Goal: Task Accomplishment & Management: Manage account settings

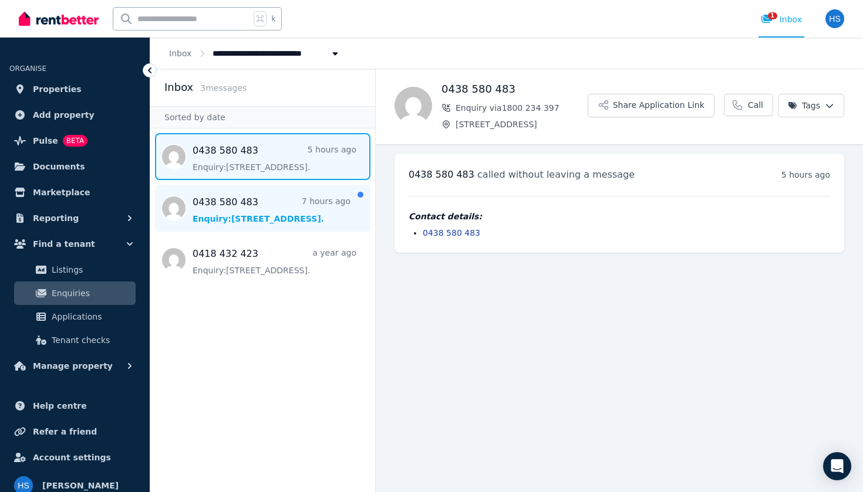
click at [265, 207] on span "Message list" at bounding box center [262, 208] width 225 height 47
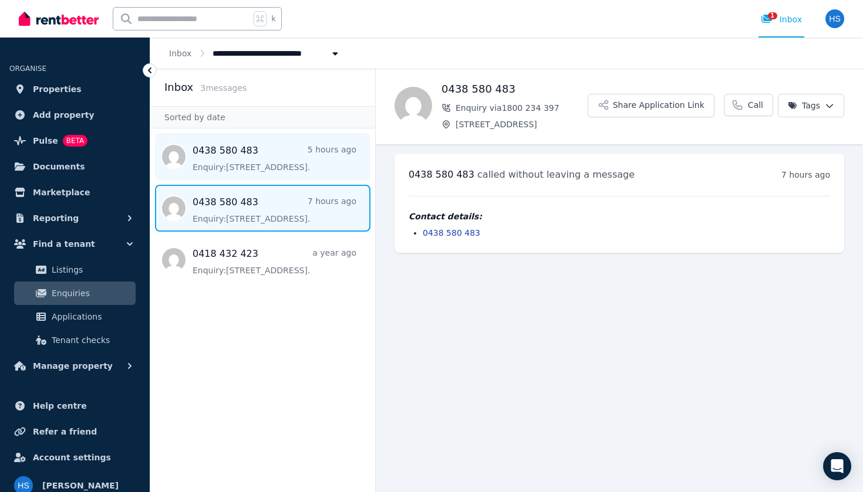
click at [261, 165] on span "Message list" at bounding box center [262, 156] width 225 height 47
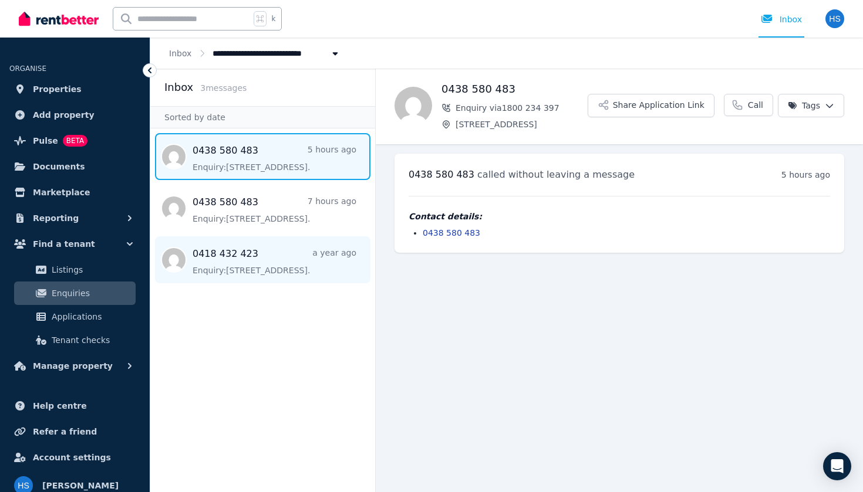
click at [275, 251] on span "Message list" at bounding box center [262, 260] width 225 height 47
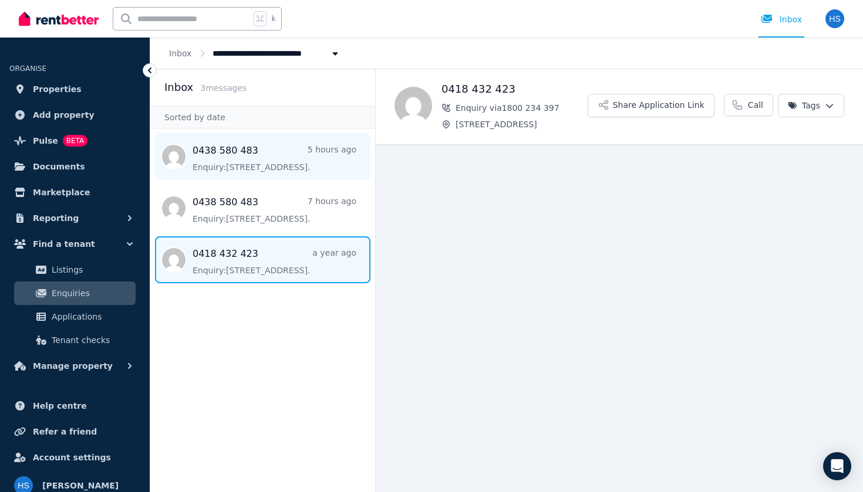
click at [252, 175] on span "Message list" at bounding box center [262, 156] width 225 height 47
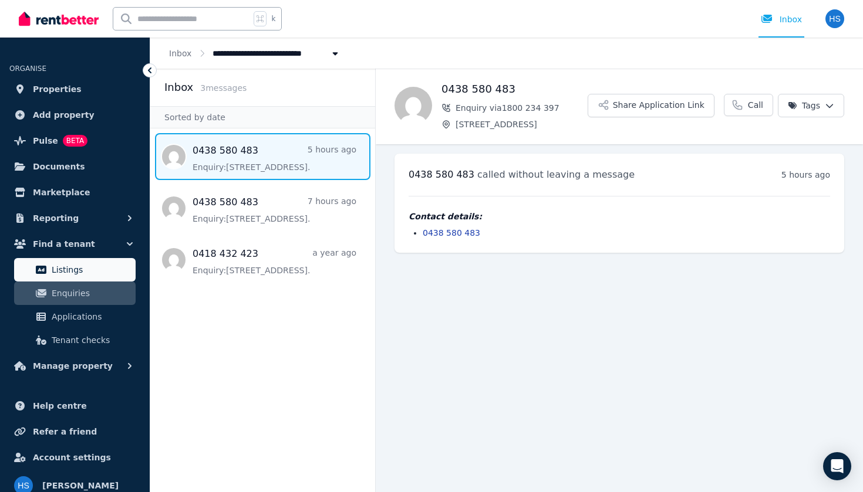
click at [91, 266] on span "Listings" at bounding box center [91, 270] width 79 height 14
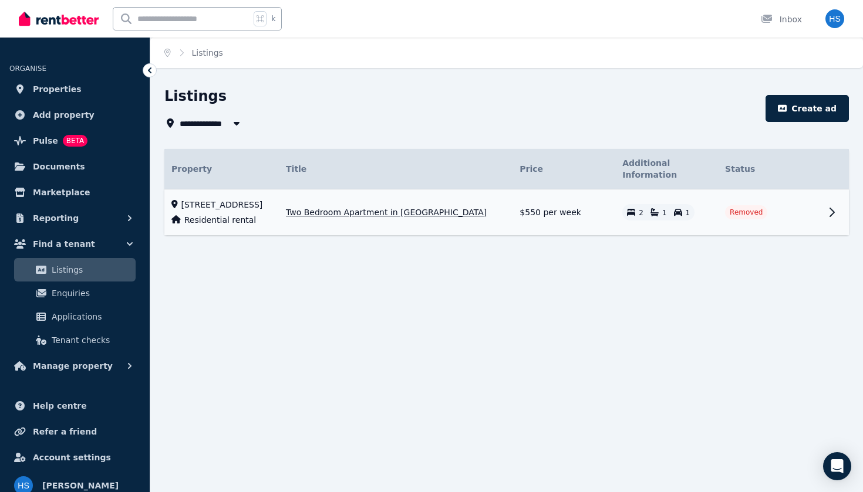
click at [272, 214] on div "Residential rental" at bounding box center [221, 220] width 100 height 12
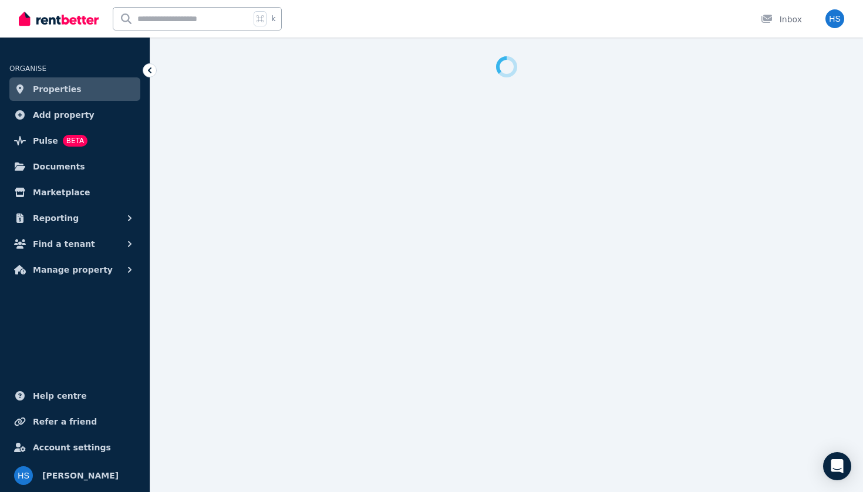
select select "**********"
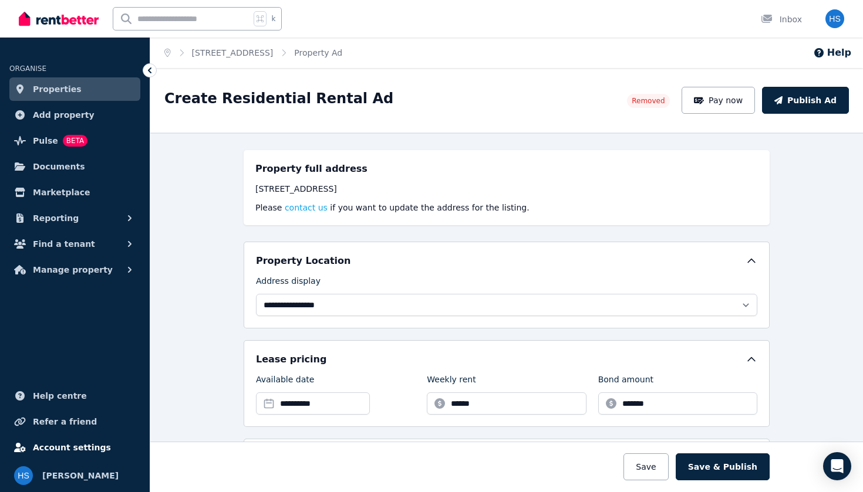
click at [60, 447] on span "Account settings" at bounding box center [72, 448] width 78 height 14
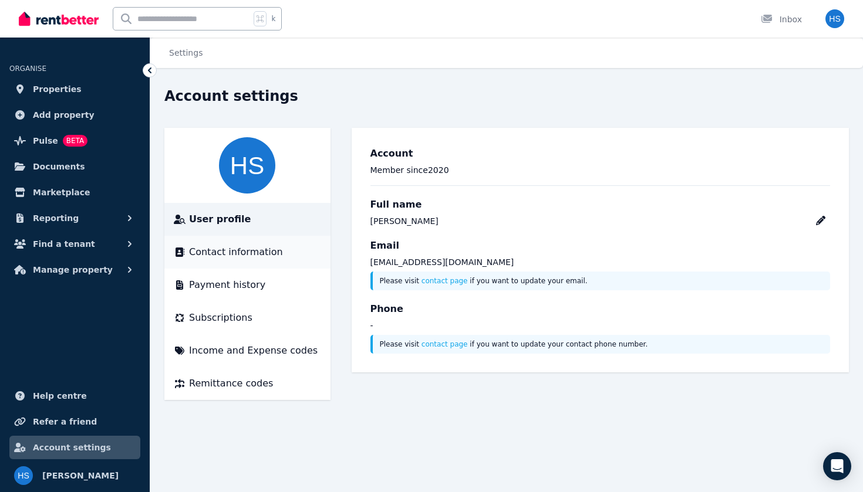
click at [233, 252] on span "Contact information" at bounding box center [236, 252] width 94 height 14
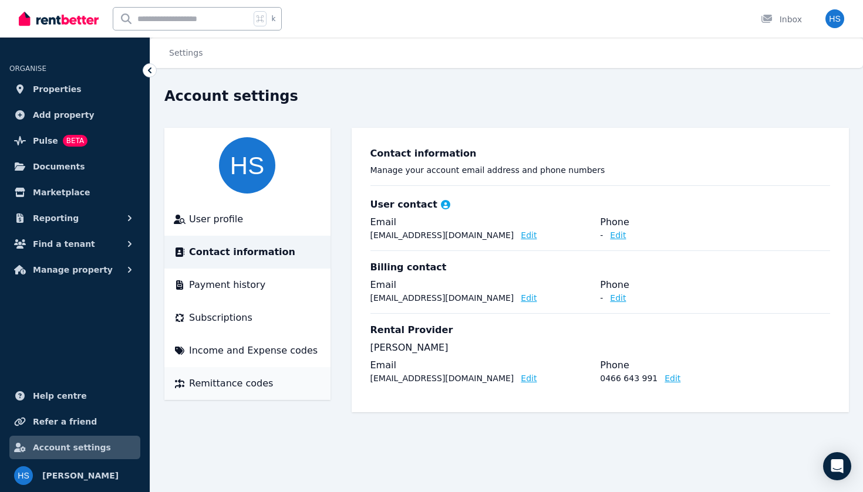
click at [228, 383] on span "Remittance codes" at bounding box center [231, 384] width 84 height 14
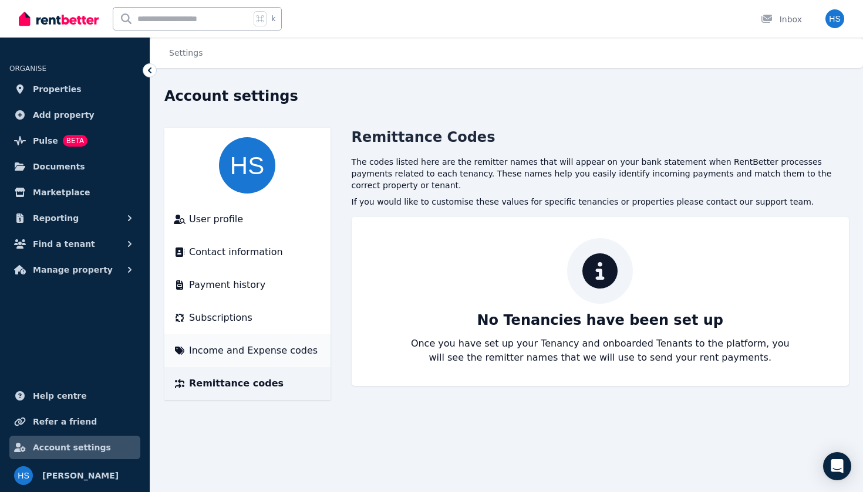
click at [238, 350] on span "Income and Expense codes" at bounding box center [253, 351] width 129 height 14
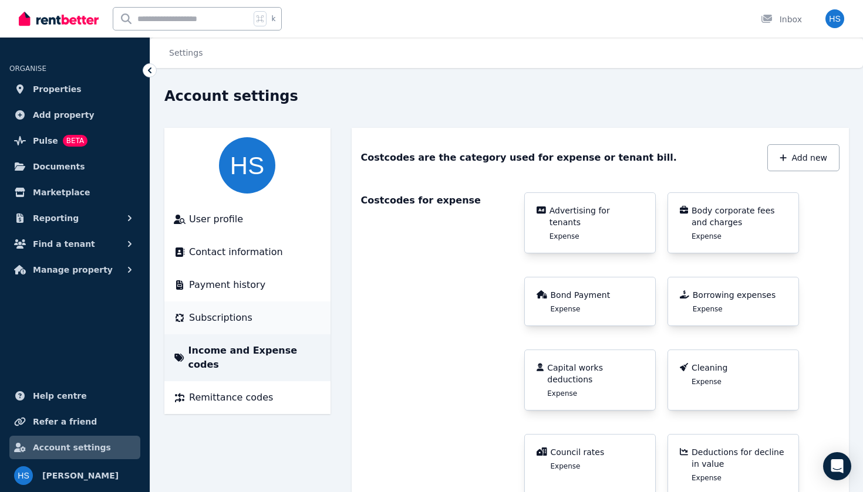
click at [218, 315] on span "Subscriptions" at bounding box center [220, 318] width 63 height 14
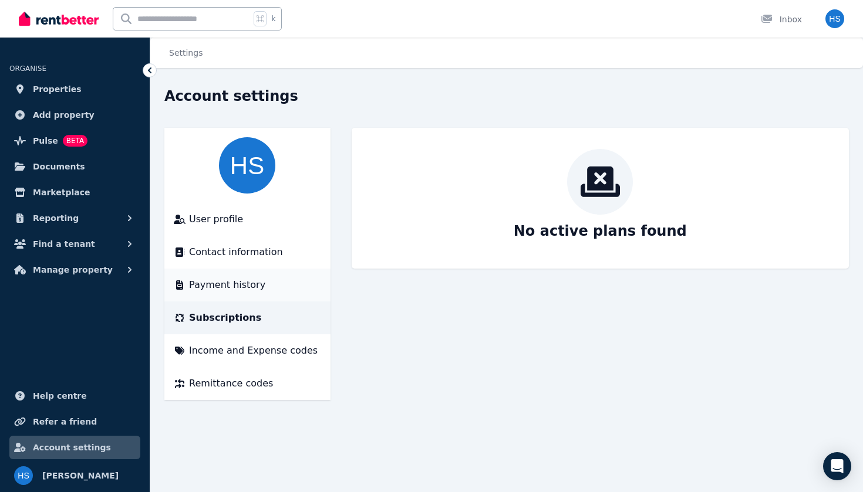
click at [231, 286] on span "Payment history" at bounding box center [227, 285] width 76 height 14
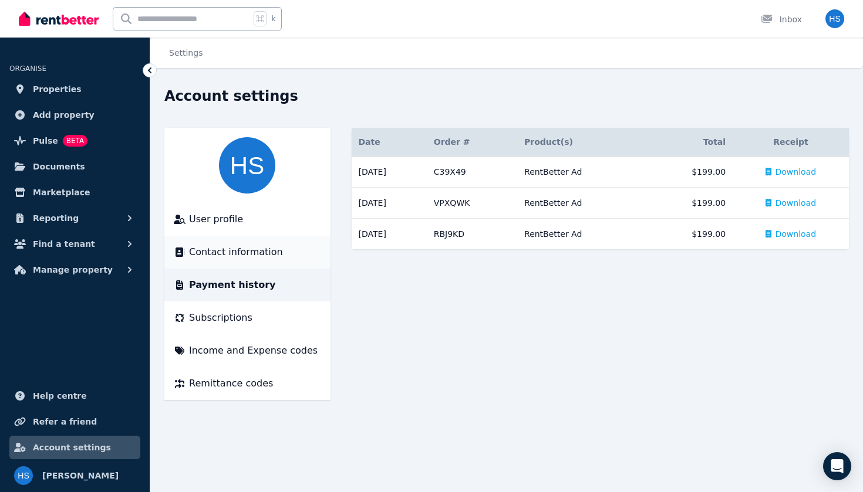
click at [217, 250] on span "Contact information" at bounding box center [236, 252] width 94 height 14
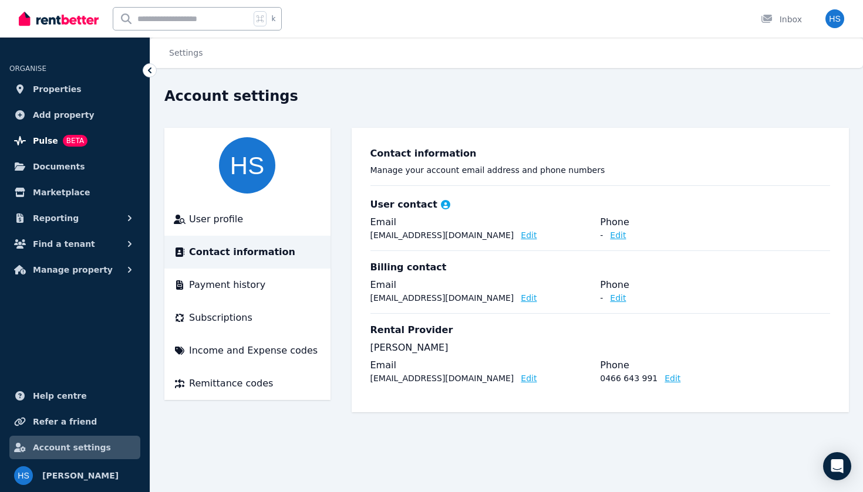
click at [47, 144] on span "Pulse" at bounding box center [45, 141] width 25 height 14
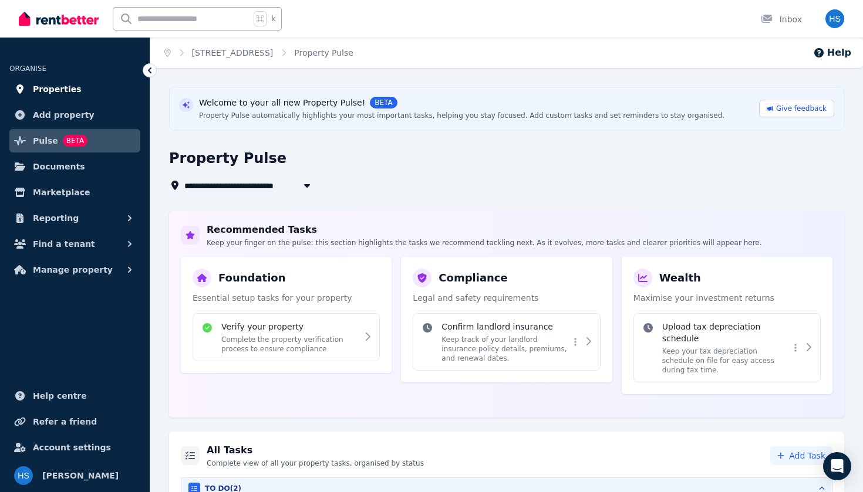
click at [54, 89] on span "Properties" at bounding box center [57, 89] width 49 height 14
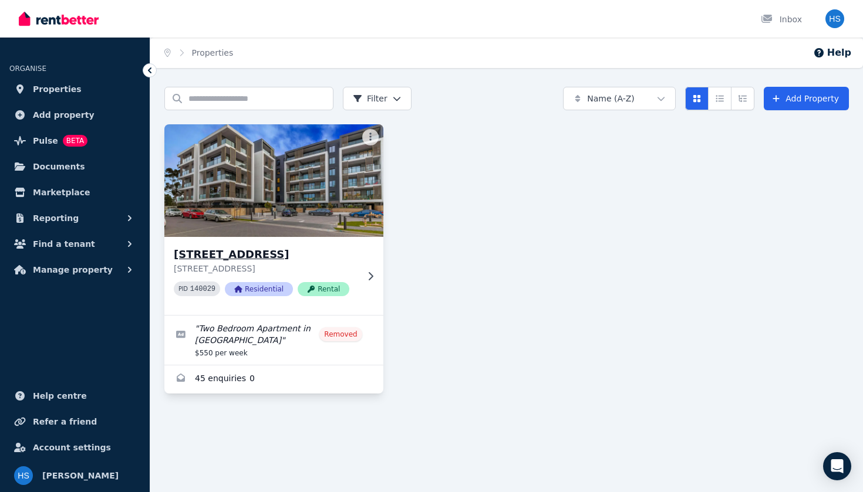
click at [359, 255] on div "[STREET_ADDRESS][GEOGRAPHIC_DATA][STREET_ADDRESS] PID 140029 Residential Rental" at bounding box center [273, 276] width 219 height 78
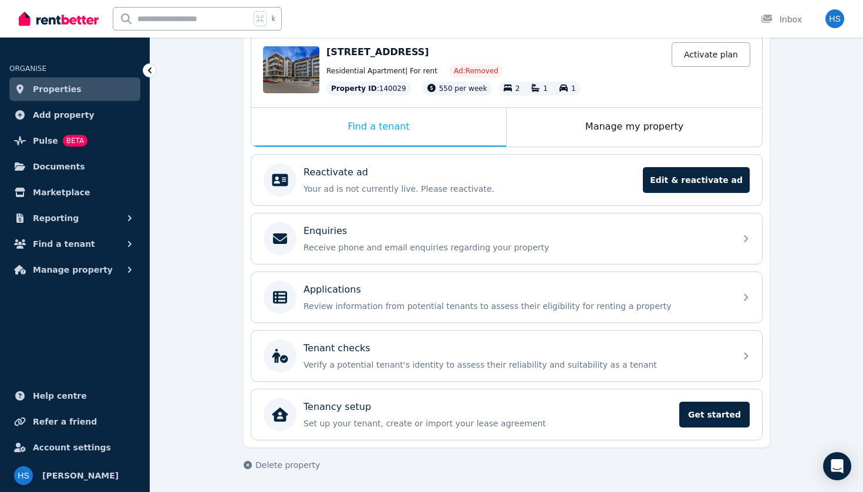
scroll to position [124, 0]
